Goal: Task Accomplishment & Management: Complete application form

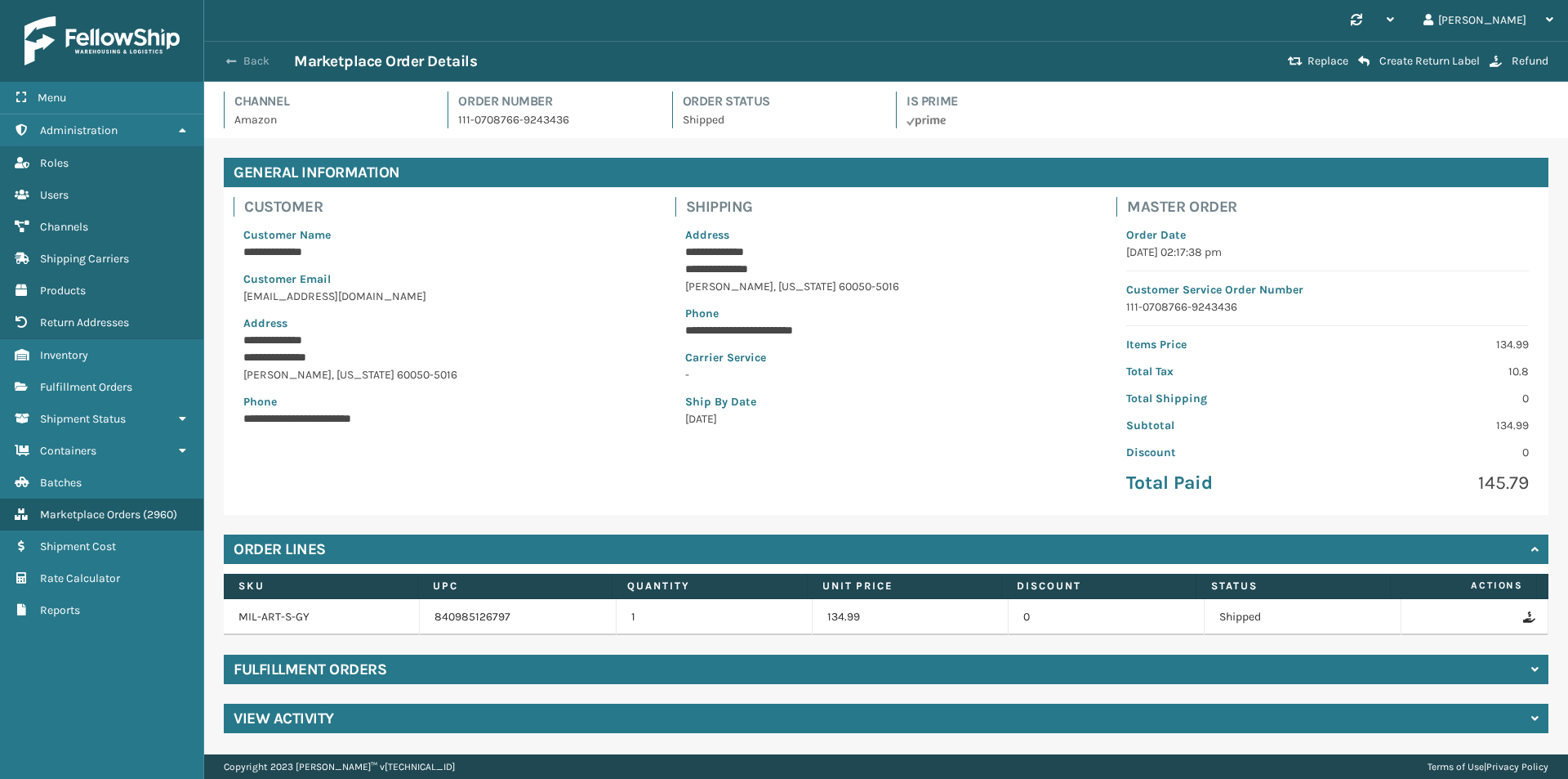
click at [249, 59] on button "Back" at bounding box center [256, 61] width 75 height 15
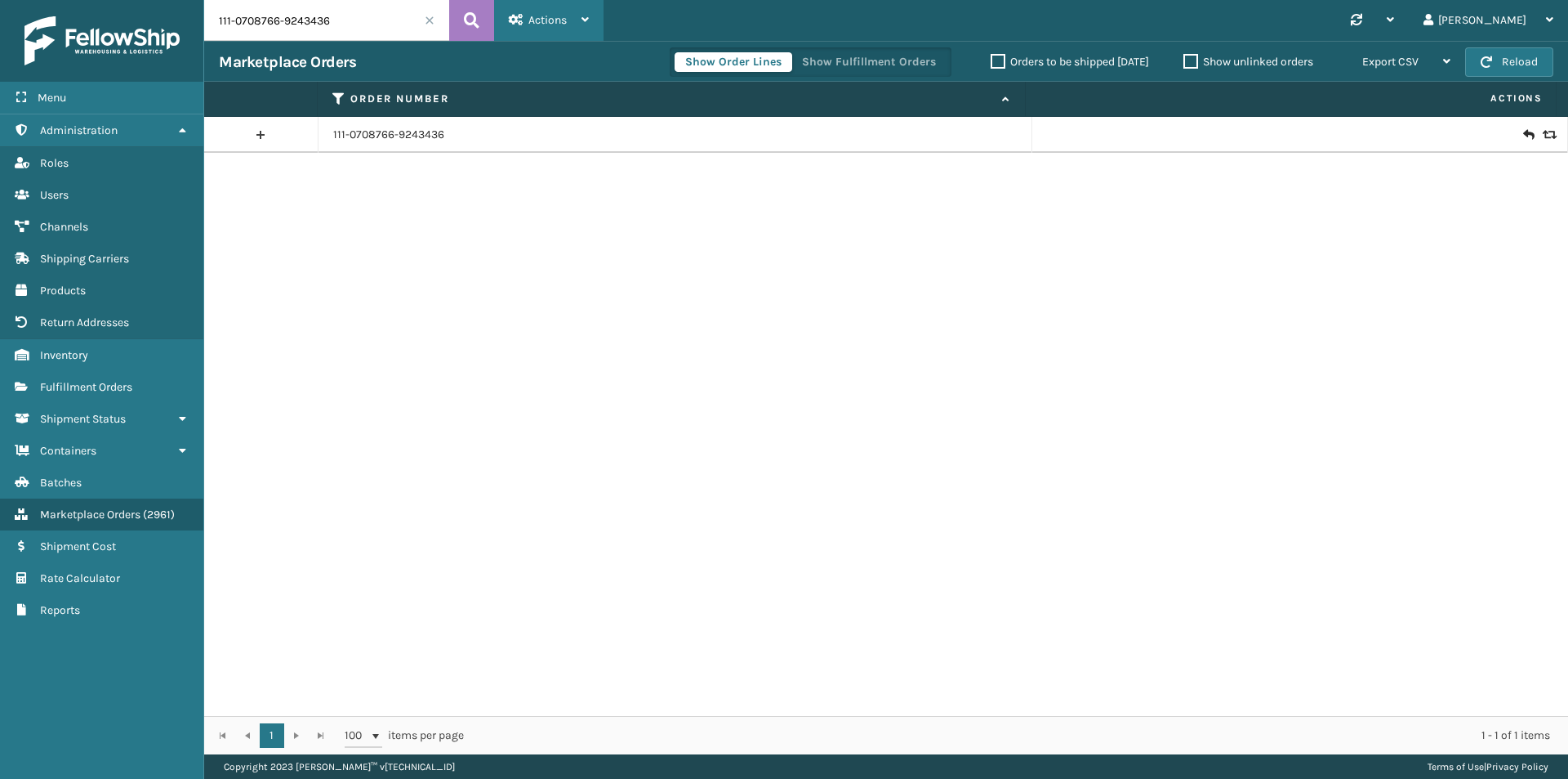
click at [561, 16] on span "Actions" at bounding box center [548, 20] width 39 height 14
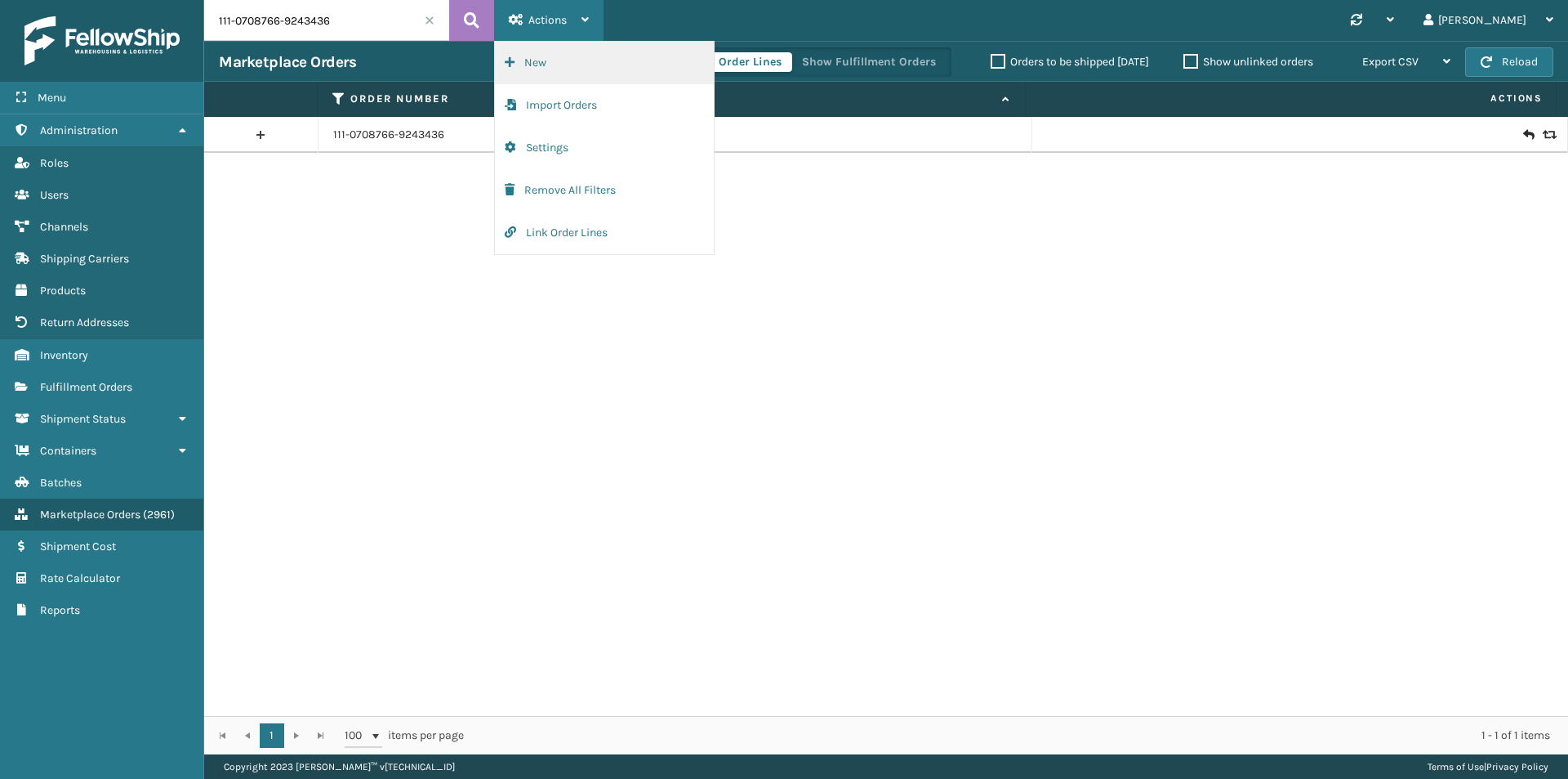
click at [593, 64] on button "New" at bounding box center [604, 63] width 219 height 42
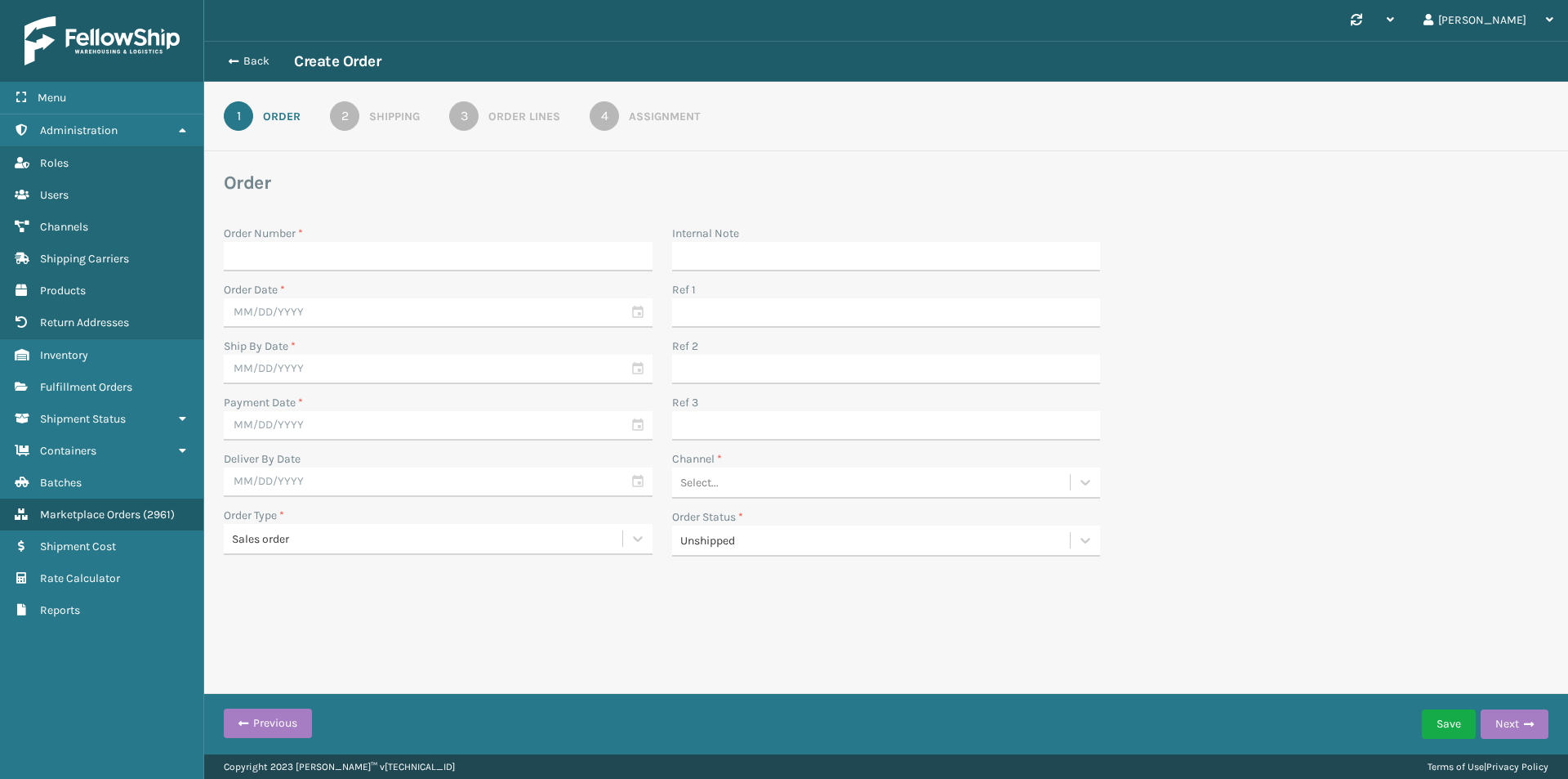
click at [493, 120] on div "Order Lines" at bounding box center [524, 116] width 72 height 17
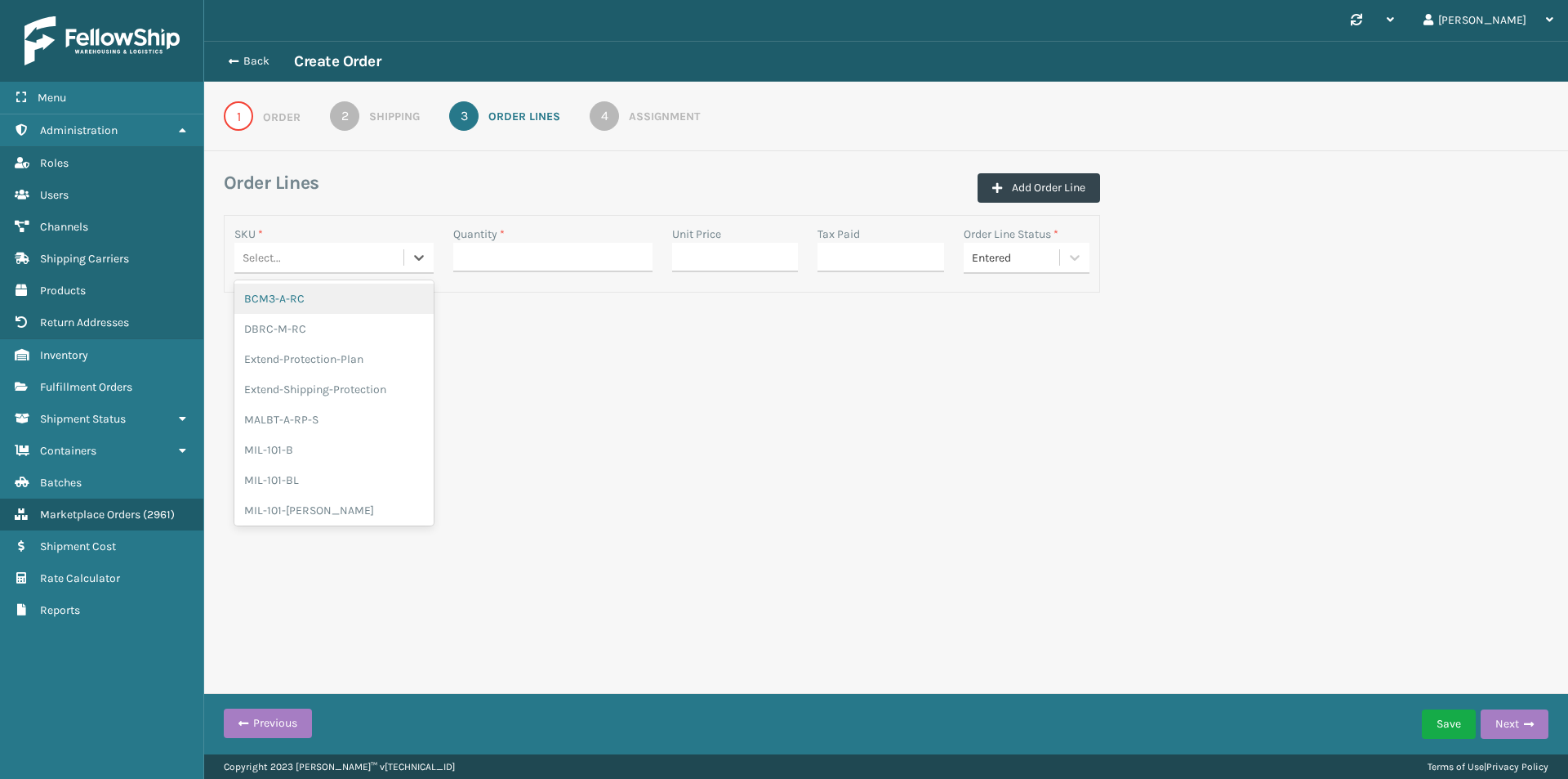
click at [365, 259] on div "Select..." at bounding box center [318, 257] width 169 height 27
paste input "MT-5-C-S"
type input "MT-5-C-"
click at [359, 293] on div "MIL-MT-5-C-2PK" at bounding box center [334, 299] width 200 height 31
click at [350, 257] on div "MIL-MT-5-C-2PK" at bounding box center [323, 257] width 162 height 17
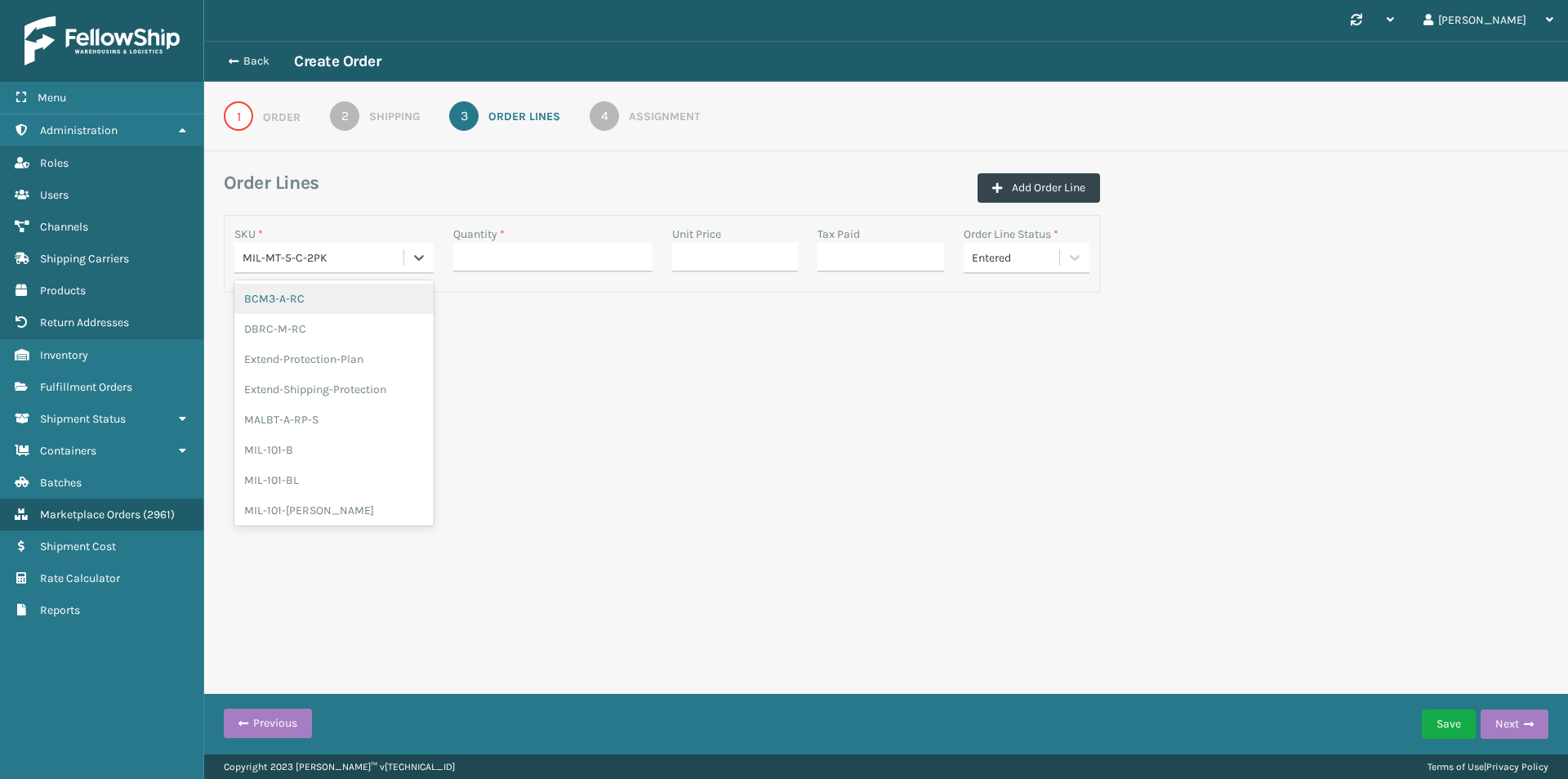
paste input "MT-5-C-S"
click at [243, 257] on input "MT-5-C-S" at bounding box center [266, 258] width 49 height 13
type input "MIL-MT-5-C-S"
click at [473, 329] on div "Back Create Order 1 Order 2 Shipping 3 Order Lines 4 Assignment Order Lines Add…" at bounding box center [887, 200] width 1364 height 317
click at [356, 263] on div "MIL-MT-5-C-2PK" at bounding box center [323, 257] width 162 height 17
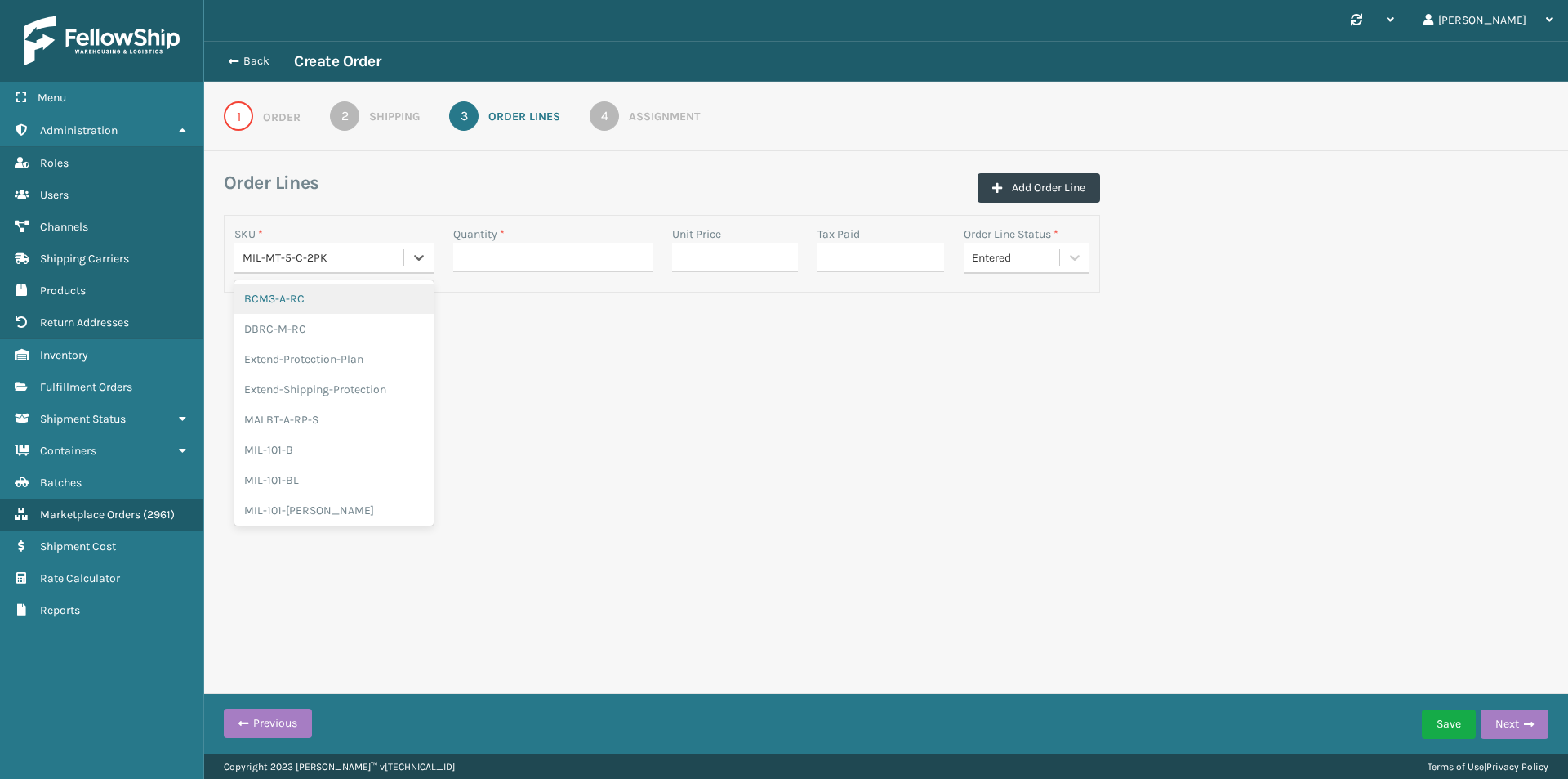
click at [358, 257] on div "MIL-MT-5-C-2PK" at bounding box center [323, 257] width 162 height 17
paste input "MT-5-C-S"
click at [244, 256] on input "MT-5-C-S" at bounding box center [266, 258] width 49 height 13
type input "MIL-MT-5-C-S"
click at [326, 266] on div "MIL-MT-5-C-2PK" at bounding box center [302, 257] width 136 height 27
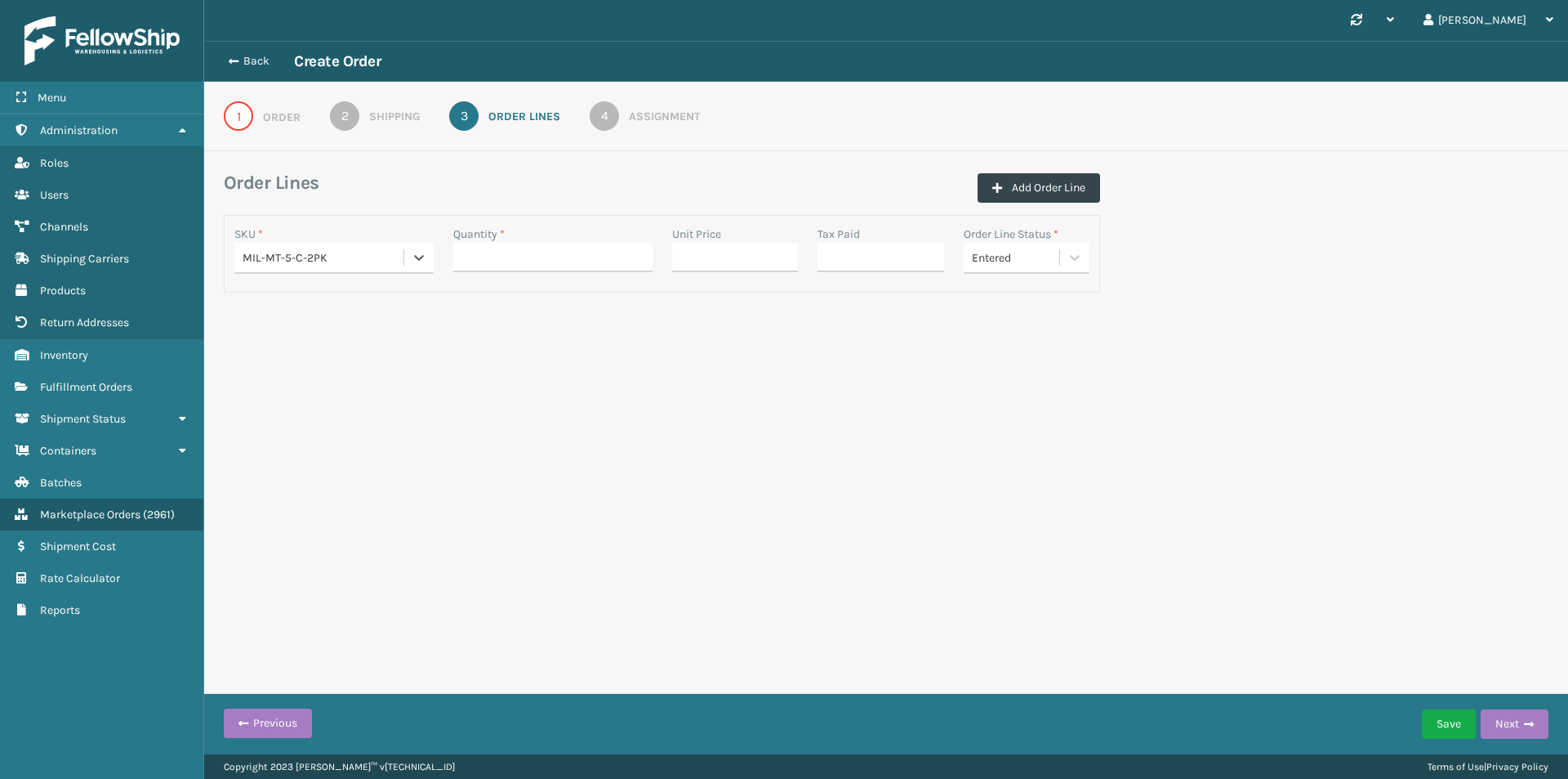
click at [328, 263] on div "MIL-MT-5-C-2PK" at bounding box center [323, 257] width 162 height 17
click at [340, 259] on div "MIL-MT-5-C-2PK" at bounding box center [323, 257] width 162 height 17
click at [332, 257] on div "MIL-MT-5-C-2PK" at bounding box center [323, 257] width 162 height 17
paste input "MT-5-C-S"
type input "MT-5-C-S"
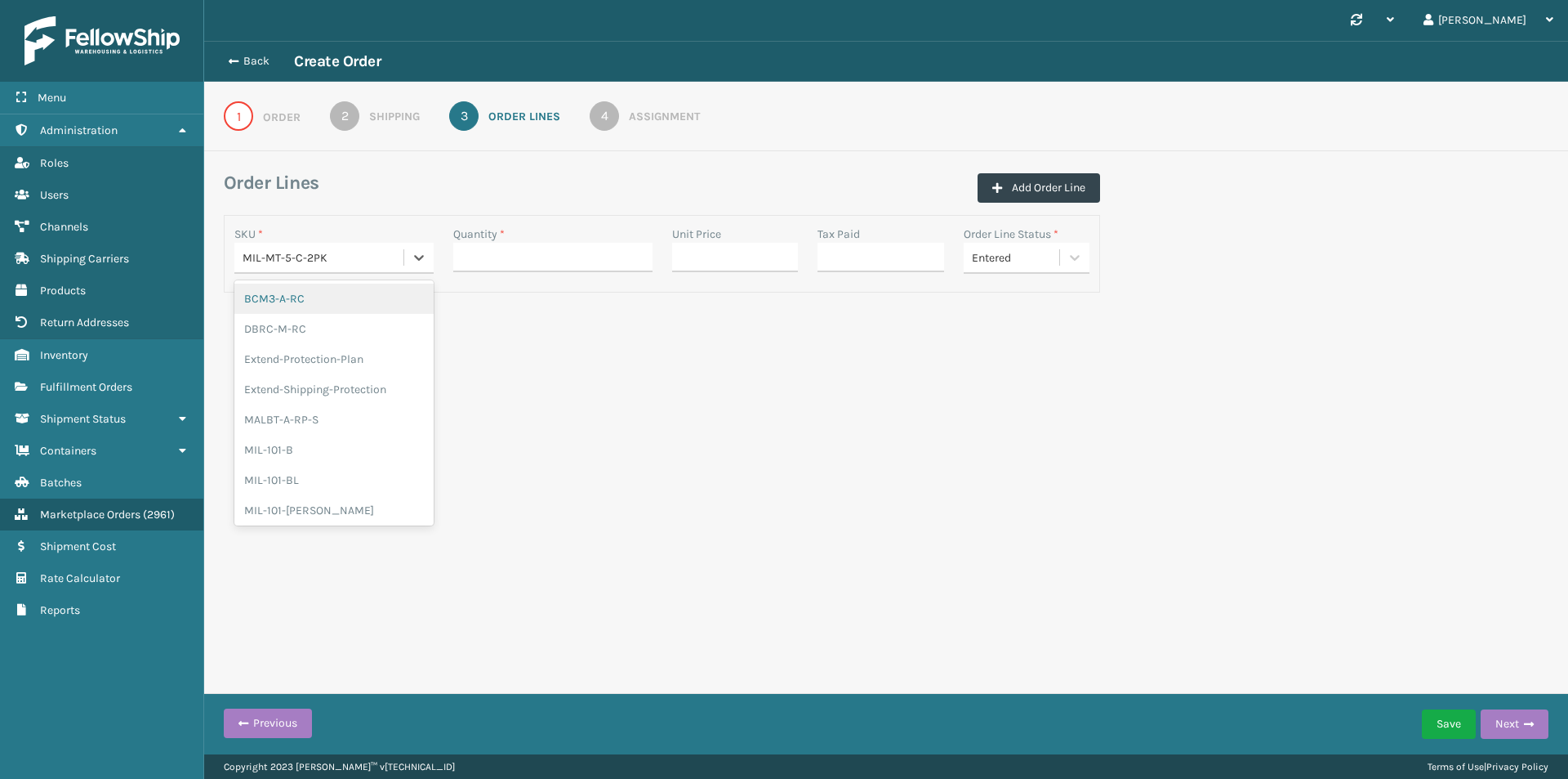
click at [262, 259] on div "MIL-MT-5-C-2PK" at bounding box center [323, 257] width 162 height 17
paste input "MIL-MT-5-C-S"
type input "MIL-MT-5-C-S"
click at [242, 264] on div "MIL-MT-5-C-2PK" at bounding box center [302, 257] width 136 height 27
click at [323, 261] on div "MIL-MT-5-C-2PK" at bounding box center [323, 257] width 162 height 17
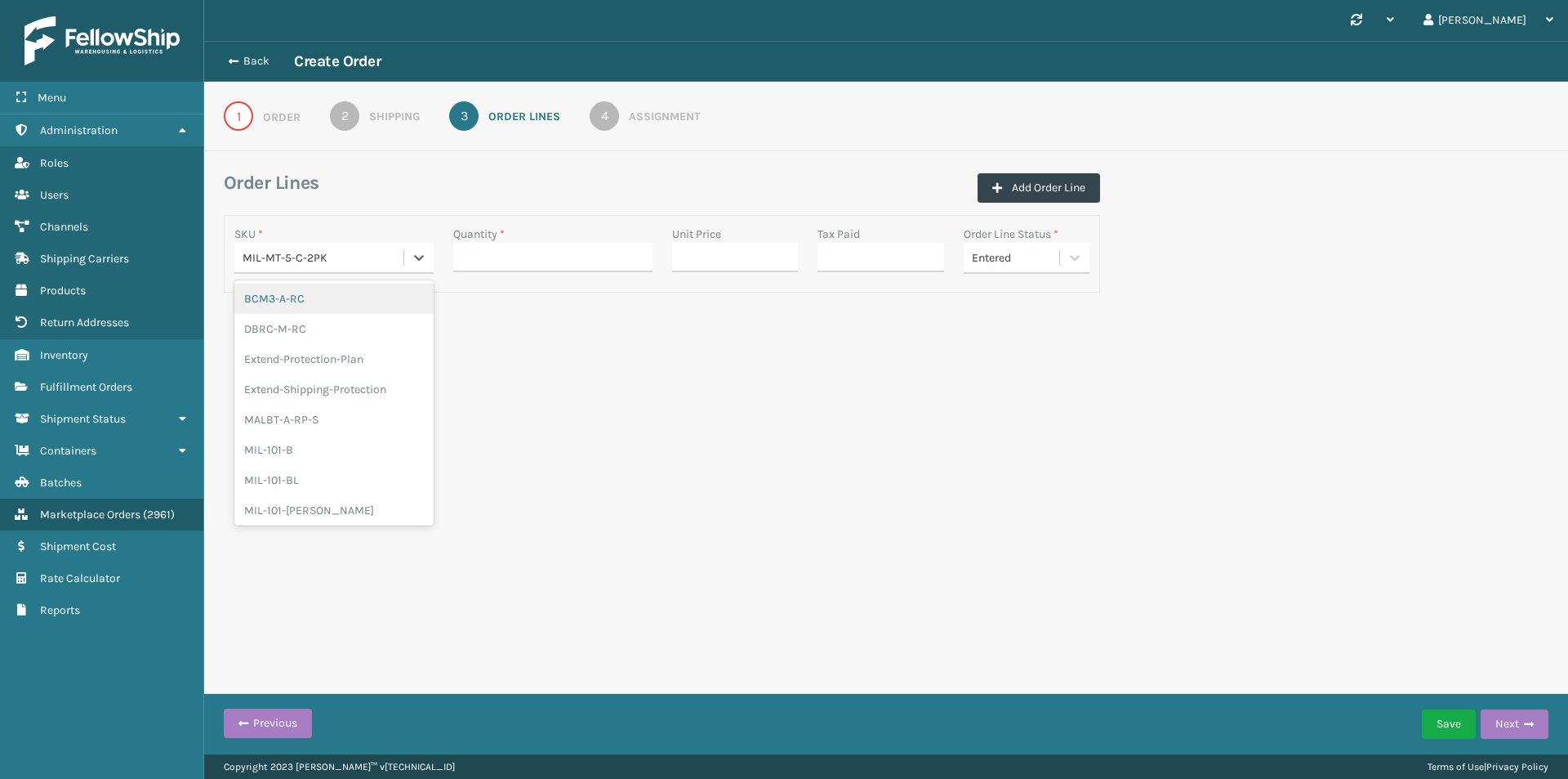
paste input "MIL-MT-5-C-S"
click at [247, 255] on input "MIL-MT-5-C-S" at bounding box center [280, 258] width 74 height 13
click at [311, 257] on input "MIL-MT-5-C-S" at bounding box center [278, 258] width 72 height 13
type input "MIL-MT-5-C"
drag, startPoint x: 309, startPoint y: 264, endPoint x: 231, endPoint y: 264, distance: 78.0
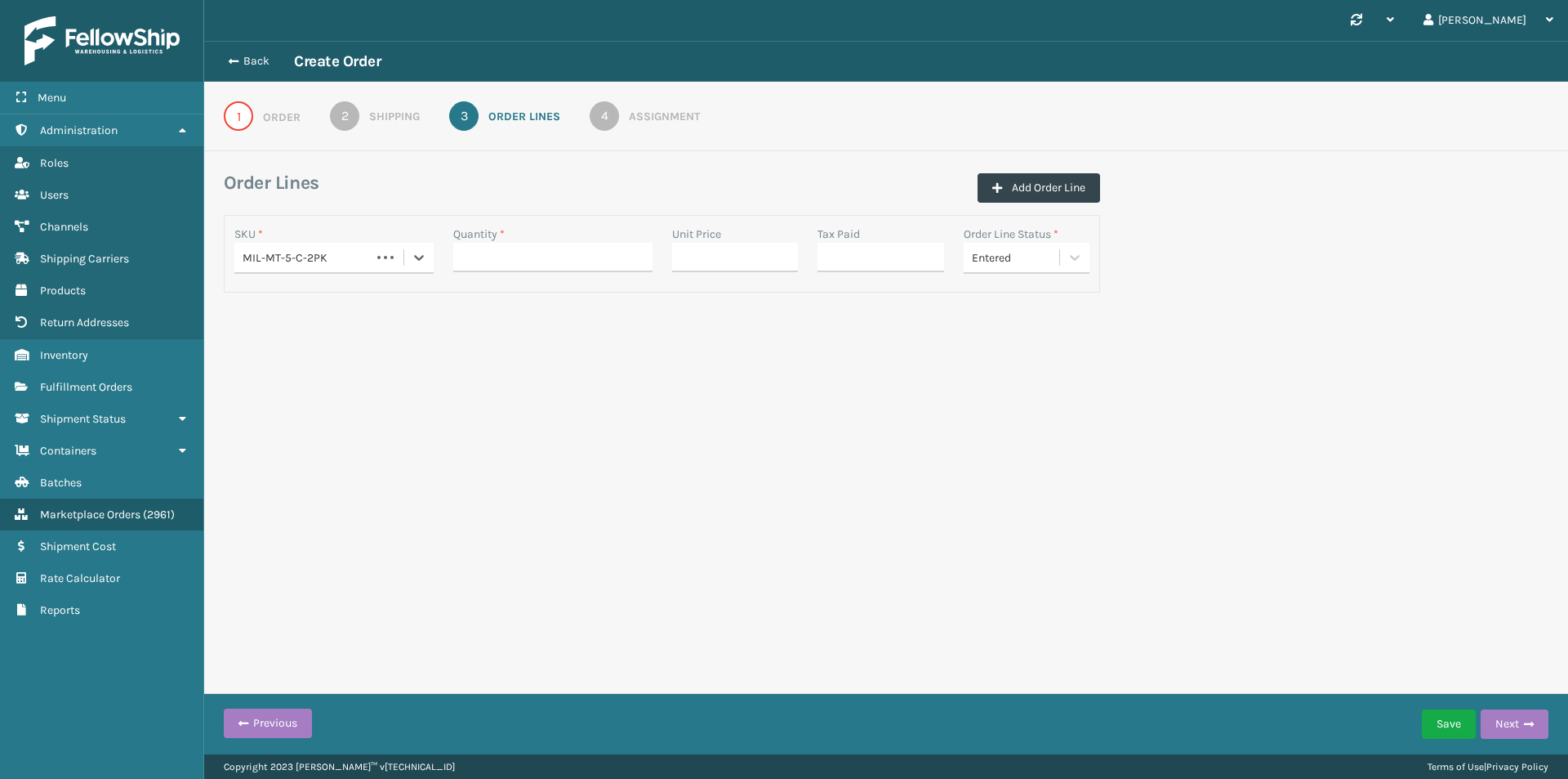
click at [231, 264] on div "SKU * option MIL-MT-5-C-2PK, selected. 0 results available. Select is focused ,…" at bounding box center [333, 253] width 219 height 56
click at [332, 257] on div "MIL-MT-5-C-2PK" at bounding box center [323, 257] width 162 height 17
paste input "MIL-MT-5-C-S"
click at [248, 258] on input "MIL-MT-5-C-S" at bounding box center [280, 258] width 74 height 13
type input "MIL-MT-5-C-S"
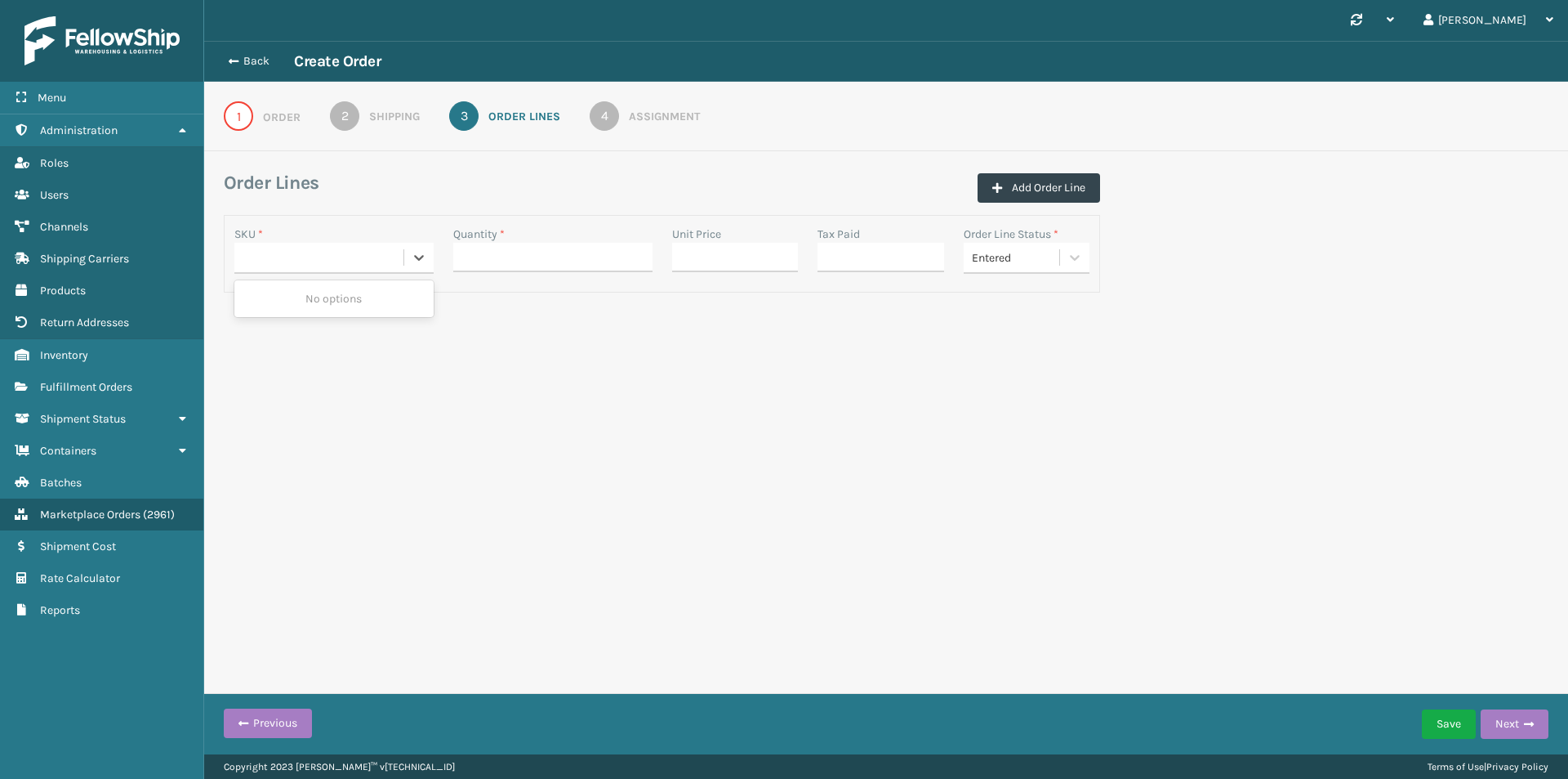
click at [317, 261] on div "MIL-MT-5-C-S" at bounding box center [318, 257] width 169 height 27
click at [320, 259] on div "MIL-MT-5-C-2PK" at bounding box center [323, 257] width 162 height 17
click at [354, 263] on div "MIL-MT-5-C-2PK" at bounding box center [323, 257] width 162 height 17
drag, startPoint x: 243, startPoint y: 268, endPoint x: 255, endPoint y: 264, distance: 12.6
click at [243, 268] on div "MIL-MT-5-C-2PK" at bounding box center [318, 257] width 169 height 27
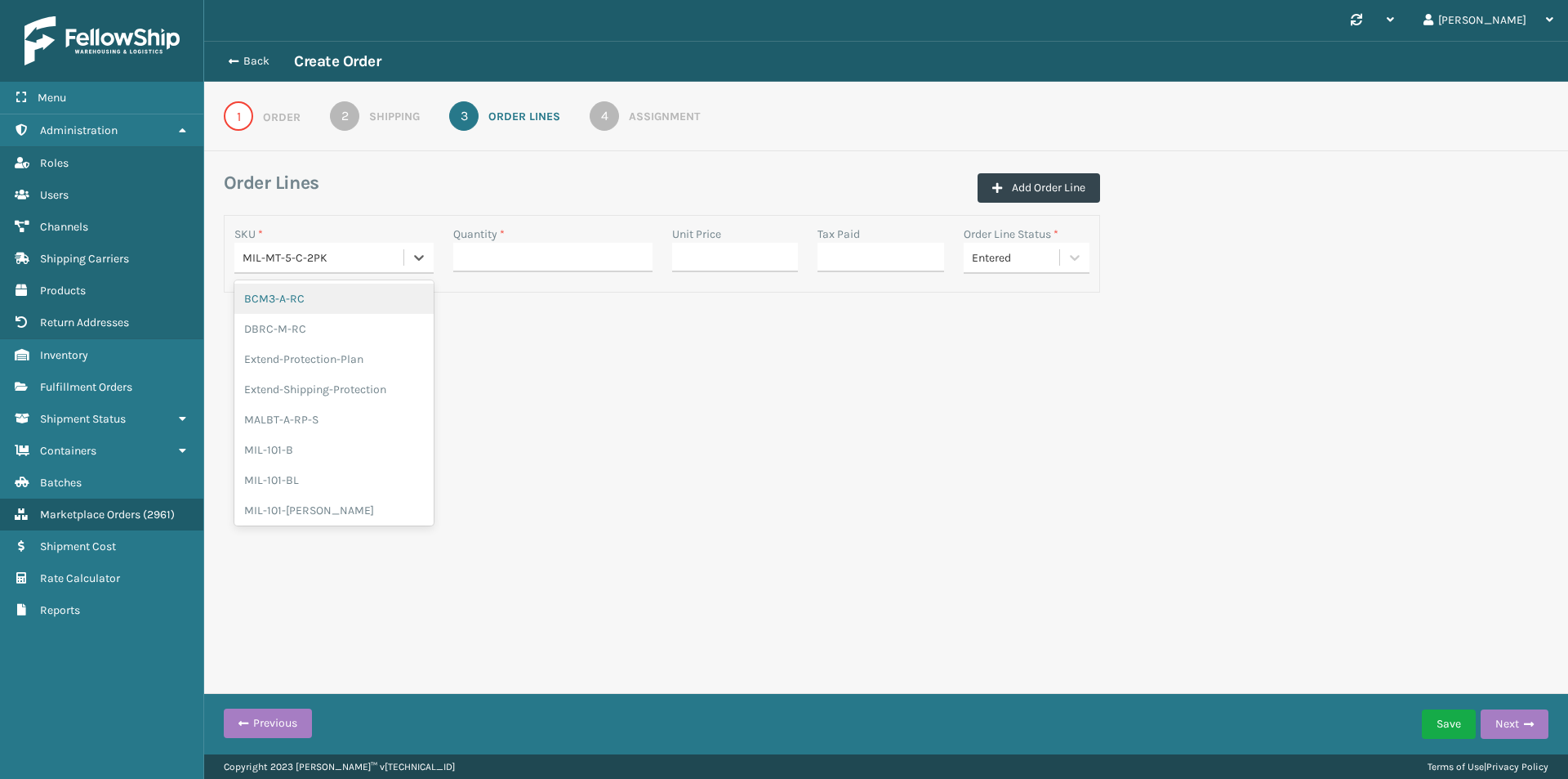
click at [278, 257] on div "MIL-MT-5-C-2PK" at bounding box center [323, 257] width 162 height 17
paste input "MIL-MT-5-C"
type input "MIL-MT-5-C"
click at [328, 291] on div "MIL-MT-5-C" at bounding box center [334, 299] width 200 height 31
click at [254, 87] on div "1 Order 2 Shipping 3 Order Lines 4 Assignment" at bounding box center [887, 116] width 1364 height 69
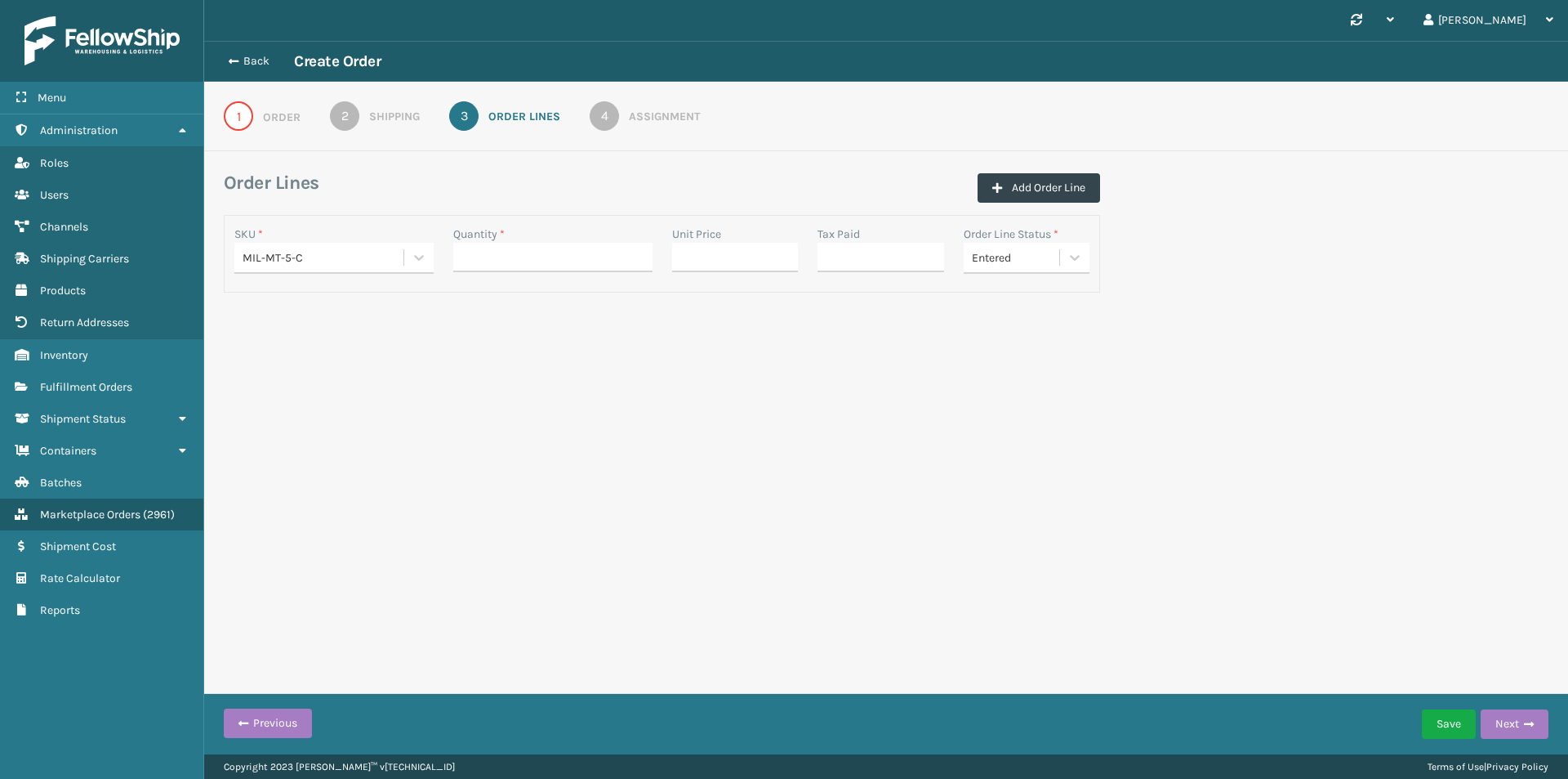
click at [262, 120] on link "1 Order" at bounding box center [262, 116] width 135 height 30
